Goal: Task Accomplishment & Management: Manage account settings

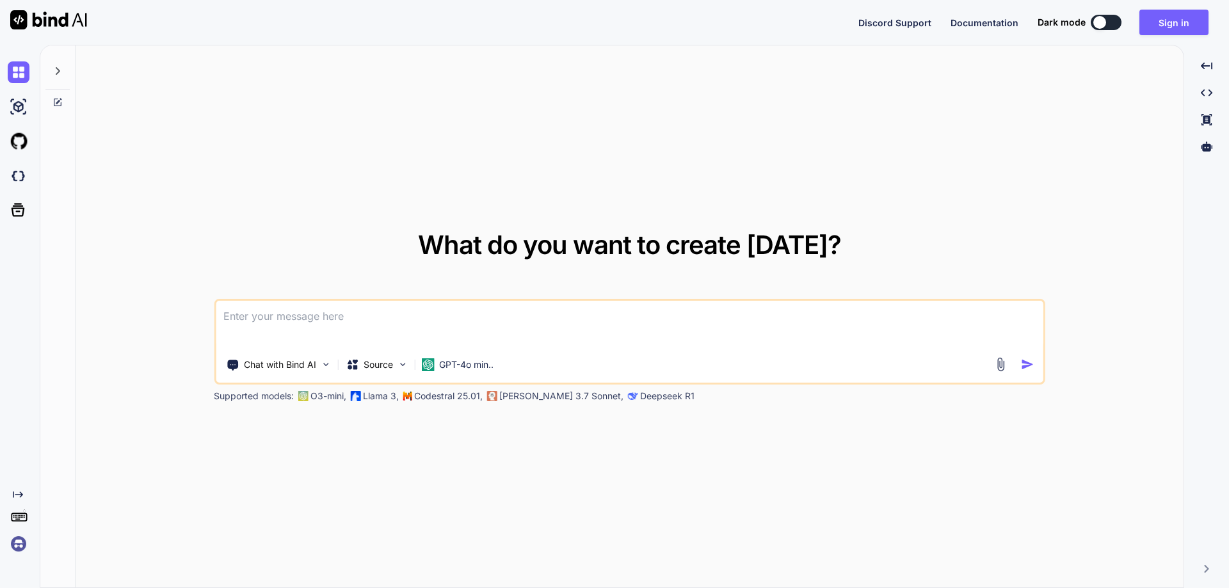
click at [18, 543] on img at bounding box center [19, 544] width 22 height 22
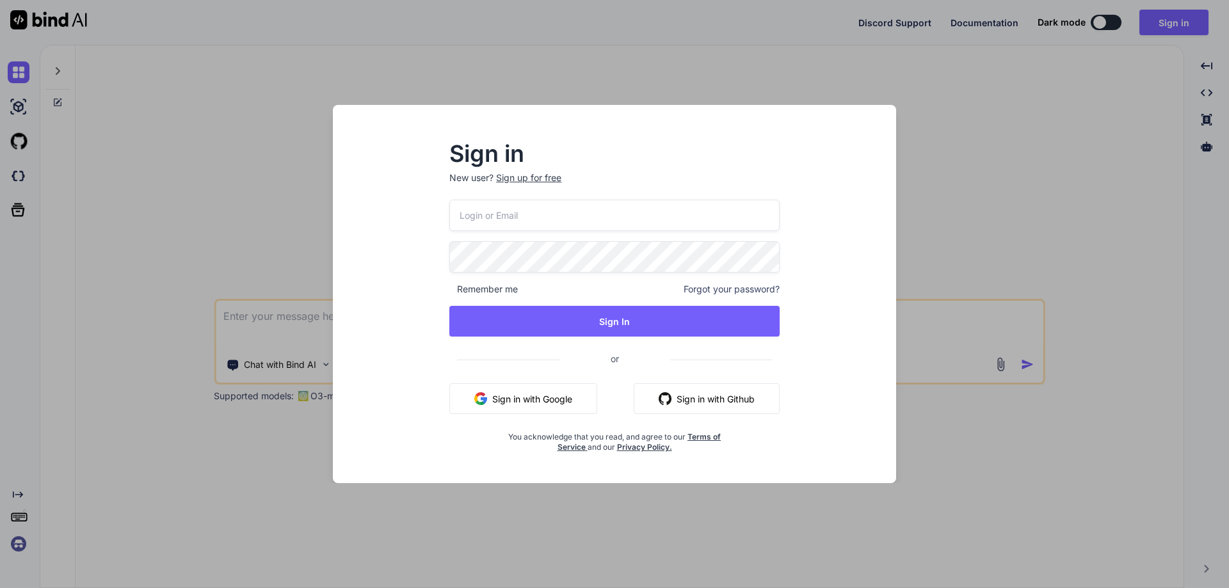
paste input "[EMAIL_ADDRESS][DOMAIN_NAME]"
click at [539, 209] on input "email" at bounding box center [614, 215] width 330 height 31
type input "[EMAIL_ADDRESS][DOMAIN_NAME]"
type textarea "x"
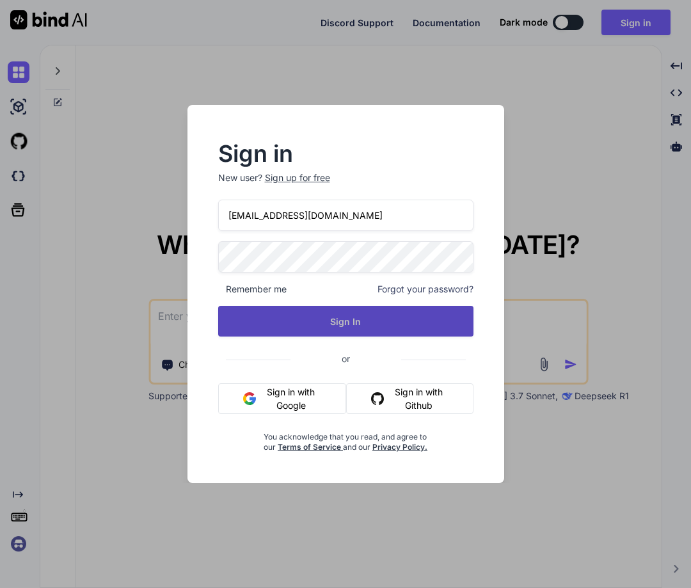
click at [378, 328] on button "Sign In" at bounding box center [345, 321] width 255 height 31
click at [292, 328] on button "Sign In" at bounding box center [345, 321] width 255 height 31
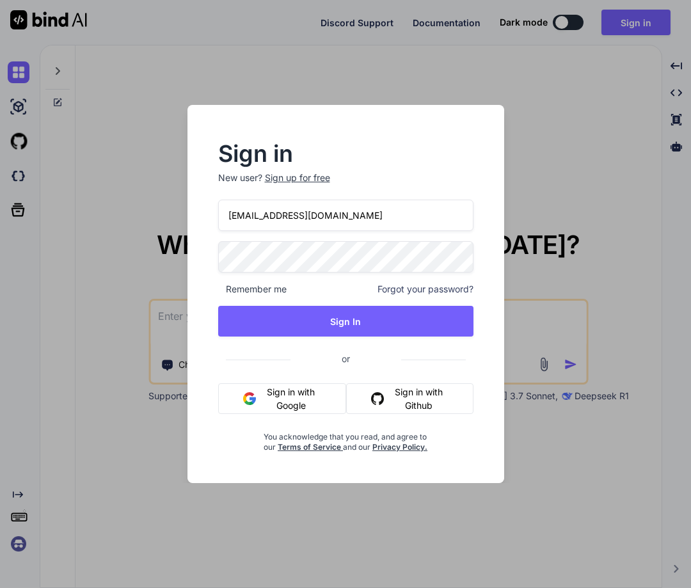
click at [157, 239] on div "Sign in New user? Sign up for free [EMAIL_ADDRESS][DOMAIN_NAME] Remember me For…" at bounding box center [345, 294] width 691 height 588
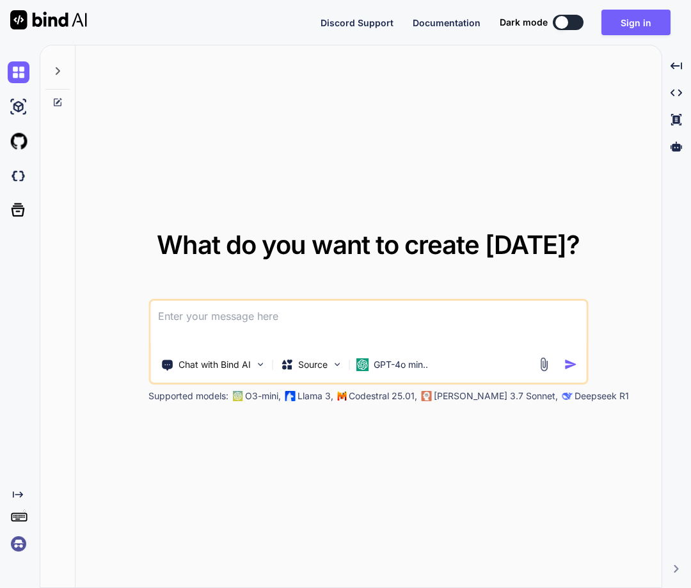
click at [17, 545] on img at bounding box center [19, 544] width 22 height 22
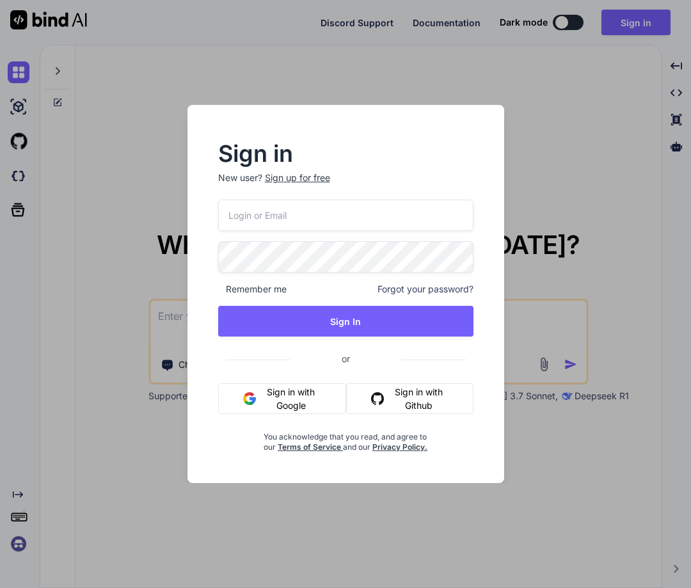
click at [273, 223] on input "email" at bounding box center [345, 215] width 255 height 31
paste input "[EMAIL_ADDRESS][DOMAIN_NAME]"
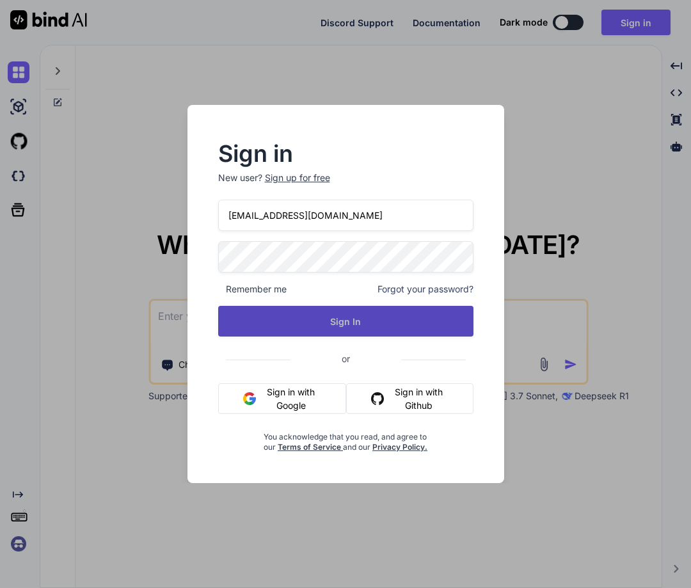
type input "[EMAIL_ADDRESS][DOMAIN_NAME]"
click at [344, 312] on button "Sign In" at bounding box center [345, 321] width 255 height 31
